Goal: Navigation & Orientation: Find specific page/section

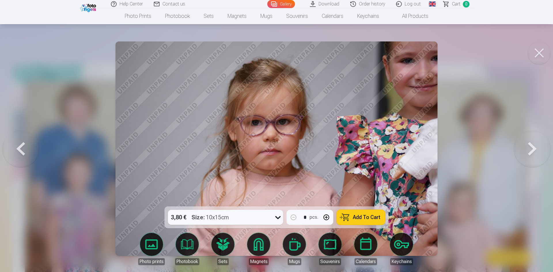
scroll to position [86, 0]
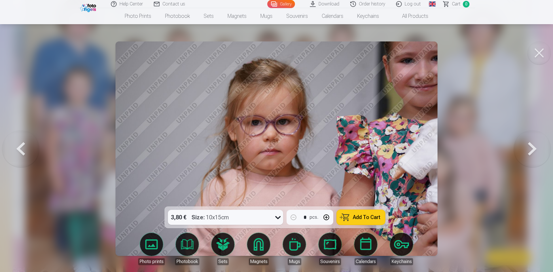
click at [535, 152] on button at bounding box center [532, 149] width 37 height 104
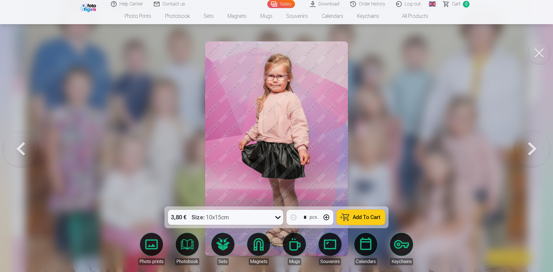
click at [528, 149] on button at bounding box center [532, 149] width 37 height 104
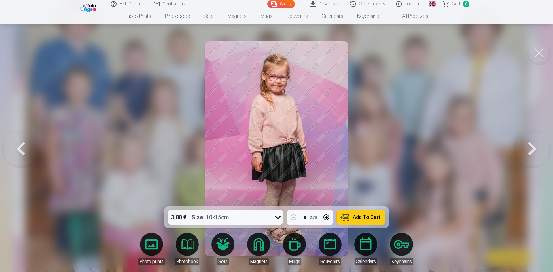
click at [528, 149] on button at bounding box center [532, 149] width 37 height 104
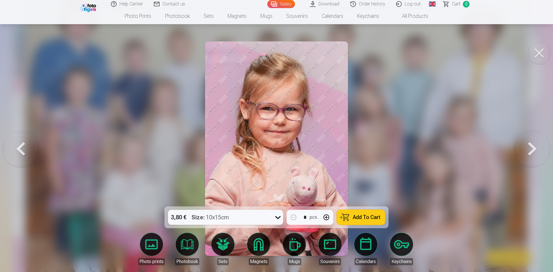
click at [528, 149] on button at bounding box center [532, 149] width 37 height 104
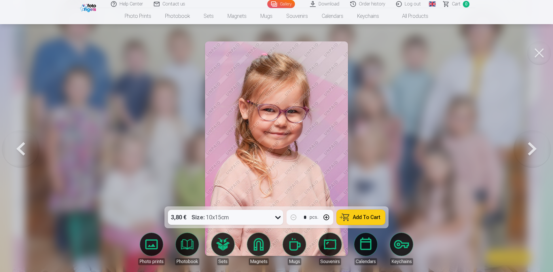
click at [528, 149] on button at bounding box center [532, 149] width 37 height 104
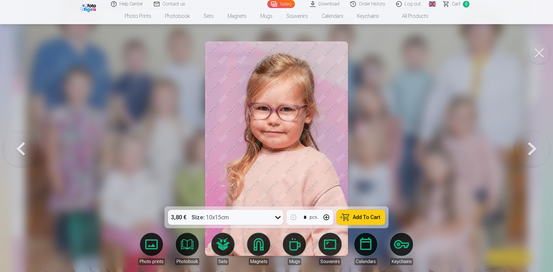
click at [528, 149] on button at bounding box center [532, 149] width 37 height 104
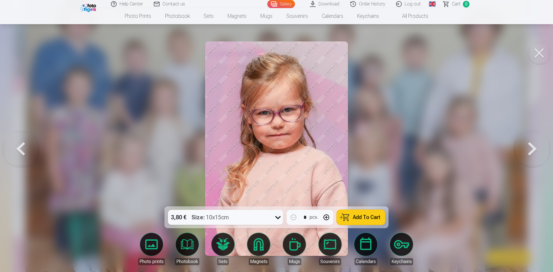
click at [528, 149] on button at bounding box center [532, 149] width 37 height 104
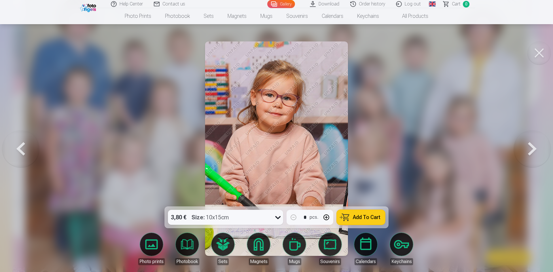
click at [528, 149] on button at bounding box center [532, 149] width 37 height 104
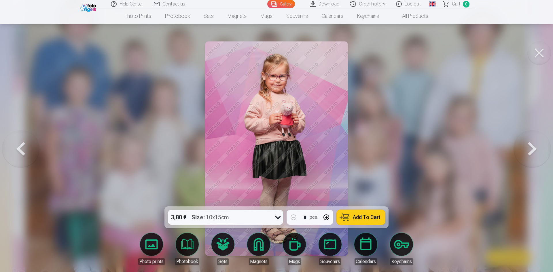
click at [528, 149] on button at bounding box center [532, 149] width 37 height 104
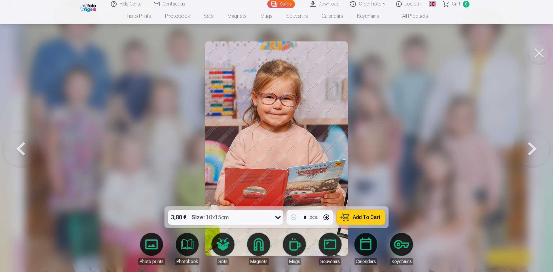
click at [528, 149] on button at bounding box center [532, 149] width 37 height 104
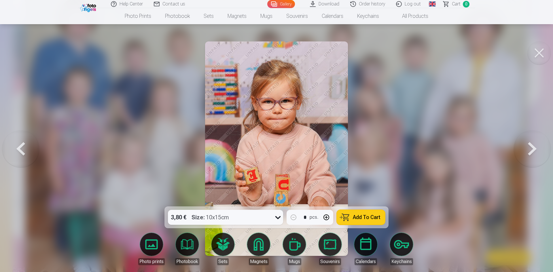
click at [528, 149] on button at bounding box center [532, 149] width 37 height 104
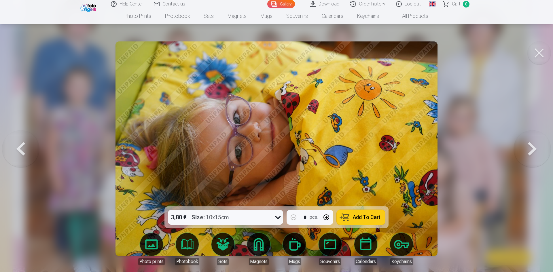
click at [528, 149] on button at bounding box center [532, 149] width 37 height 104
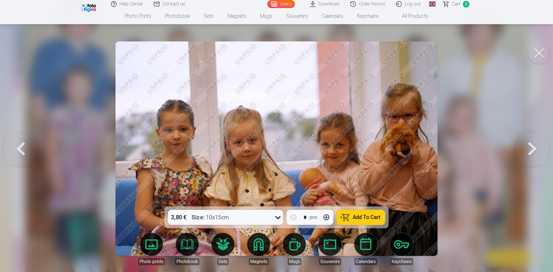
click at [528, 149] on button at bounding box center [532, 149] width 37 height 104
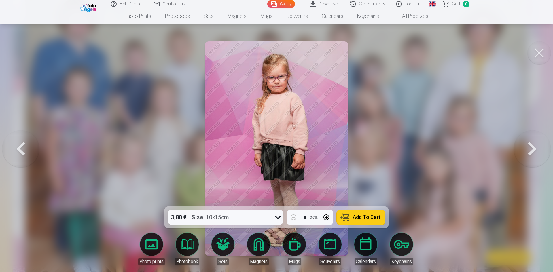
click at [528, 149] on button at bounding box center [532, 149] width 37 height 104
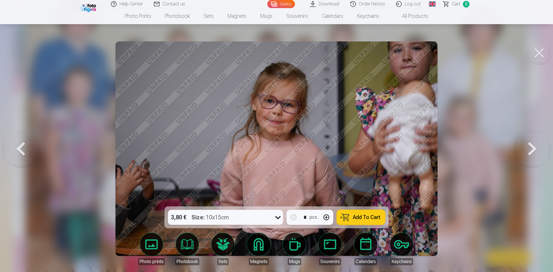
click at [528, 149] on button at bounding box center [532, 149] width 37 height 104
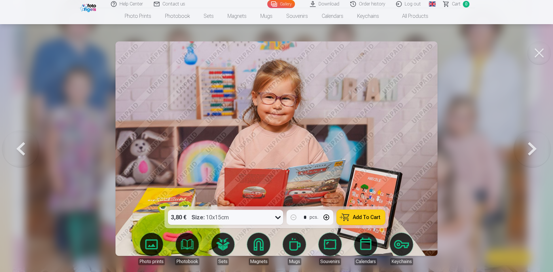
click at [528, 149] on button at bounding box center [532, 149] width 37 height 104
